Goal: Task Accomplishment & Management: Use online tool/utility

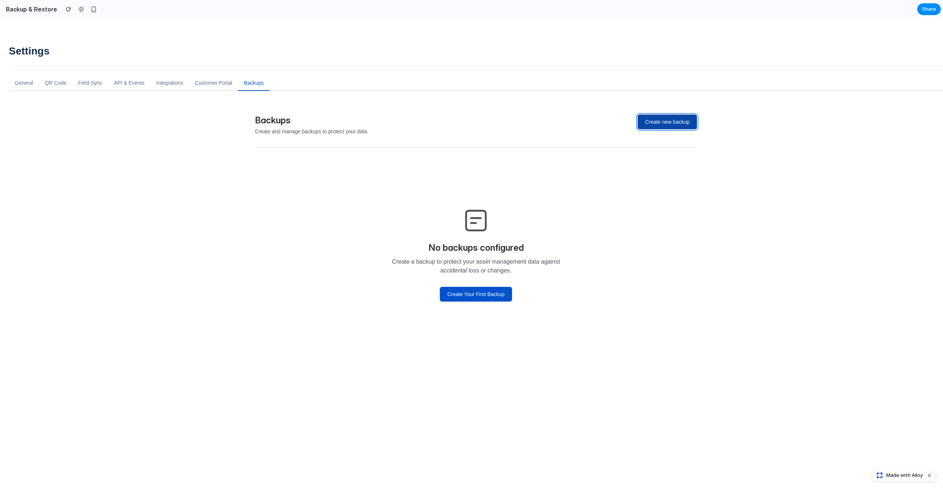
click at [649, 120] on button "Create new backup" at bounding box center [667, 122] width 59 height 15
click at [662, 131] on div "Backups Create and manage backups to protect your data. Create new backup" at bounding box center [476, 125] width 442 height 21
click at [662, 124] on button "Create new backup" at bounding box center [667, 122] width 59 height 15
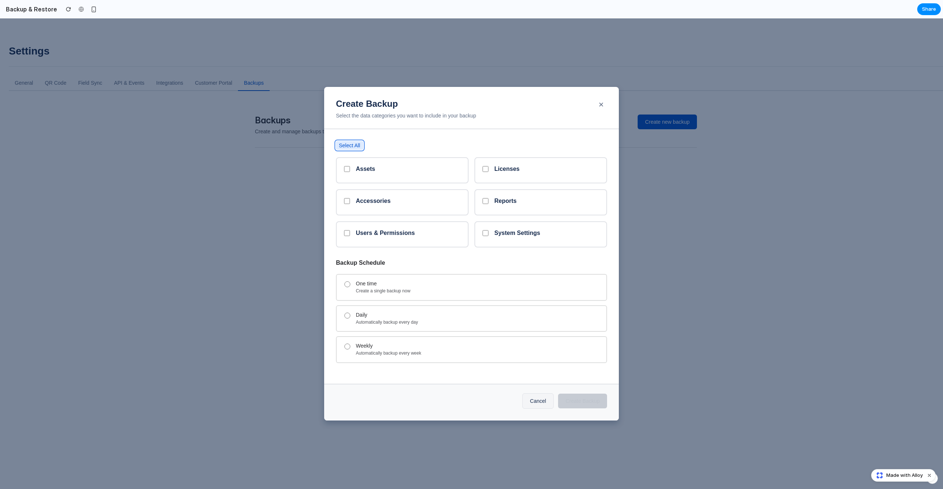
click at [354, 146] on button "Select All" at bounding box center [349, 145] width 27 height 9
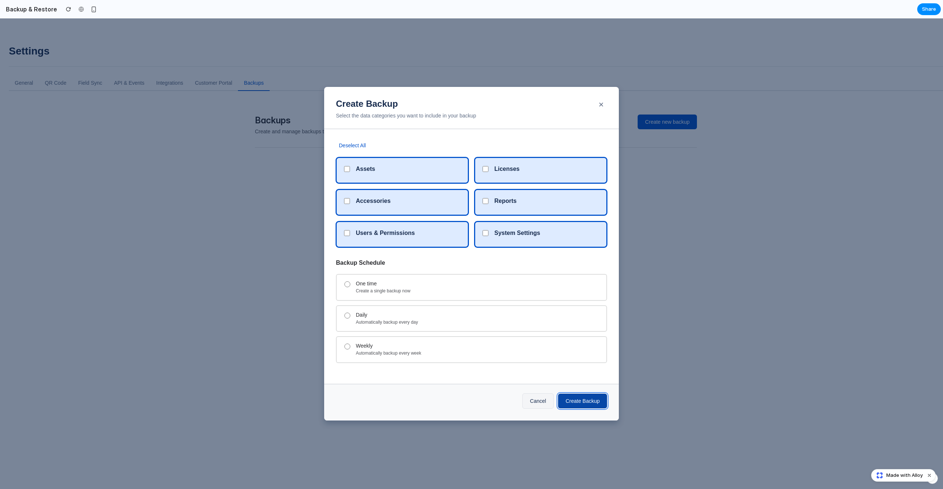
click at [581, 394] on button "Create Backup" at bounding box center [582, 401] width 49 height 15
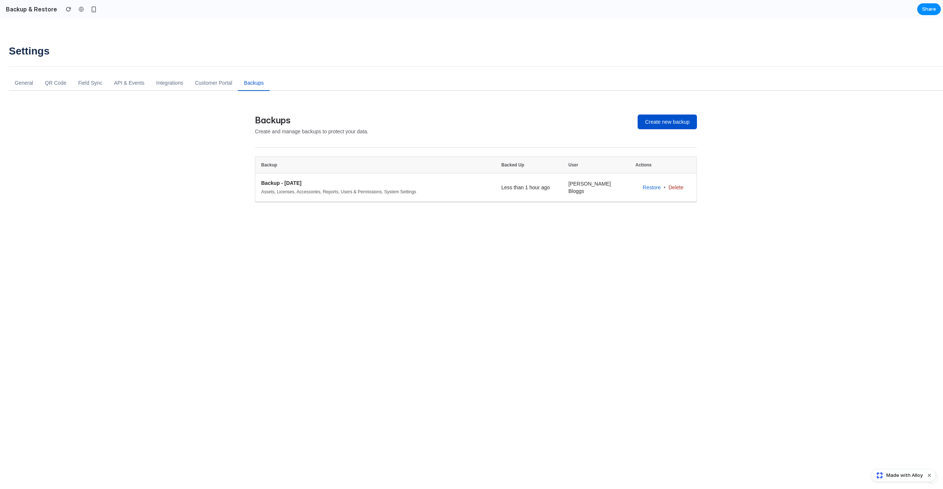
click at [332, 403] on div "Backups Create and manage backups to protect your data. Create new backup Backu…" at bounding box center [476, 350] width 466 height 495
click at [696, 222] on div "Backups Create and manage backups to protect your data. Create new backup Backu…" at bounding box center [476, 350] width 466 height 495
click at [587, 273] on div "Backup Backed up User Actions Backup - [DATE] Assets, Licenses, Accessories, Re…" at bounding box center [476, 230] width 442 height 147
